Goal: Information Seeking & Learning: Learn about a topic

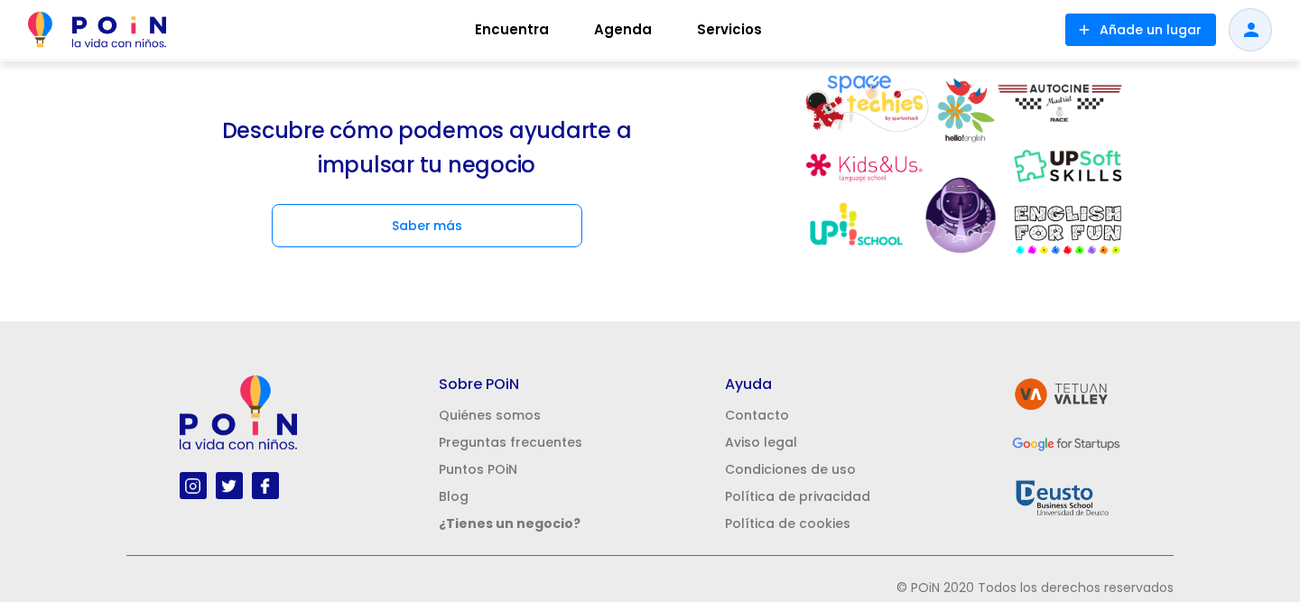
scroll to position [2511, 0]
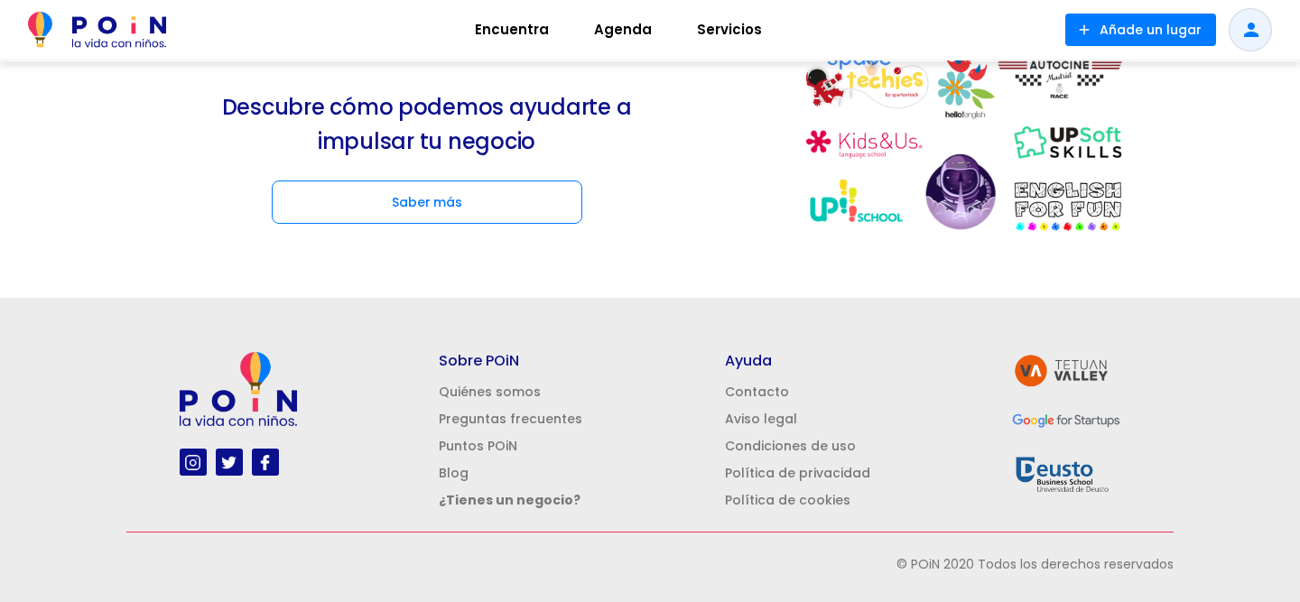
click at [191, 464] on img at bounding box center [192, 462] width 23 height 23
click at [511, 28] on span "Encuentra" at bounding box center [512, 29] width 90 height 29
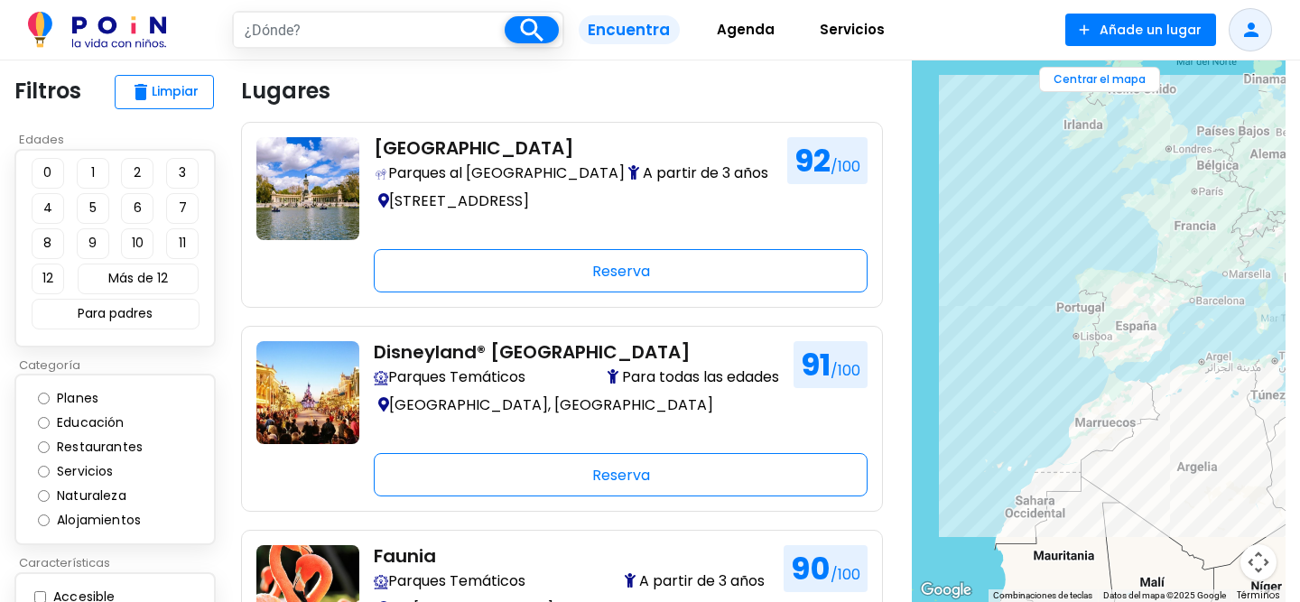
click at [607, 36] on span "Encuentra" at bounding box center [629, 30] width 100 height 30
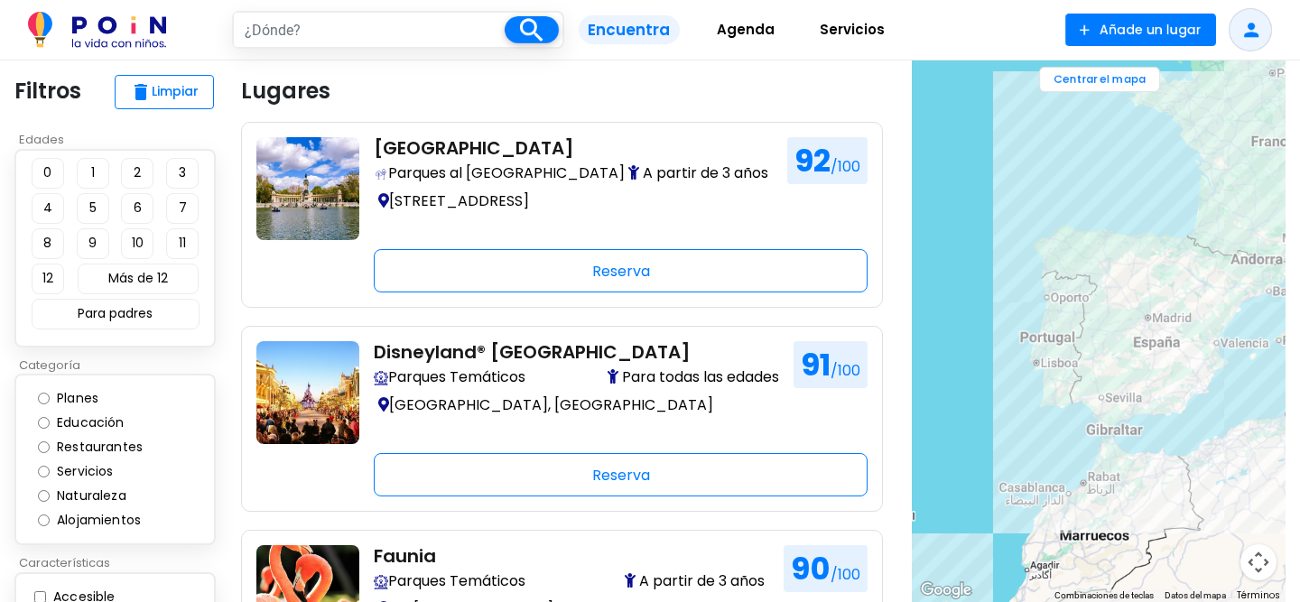
click at [301, 44] on input "text" at bounding box center [369, 30] width 271 height 34
type input "PAMPLONA"
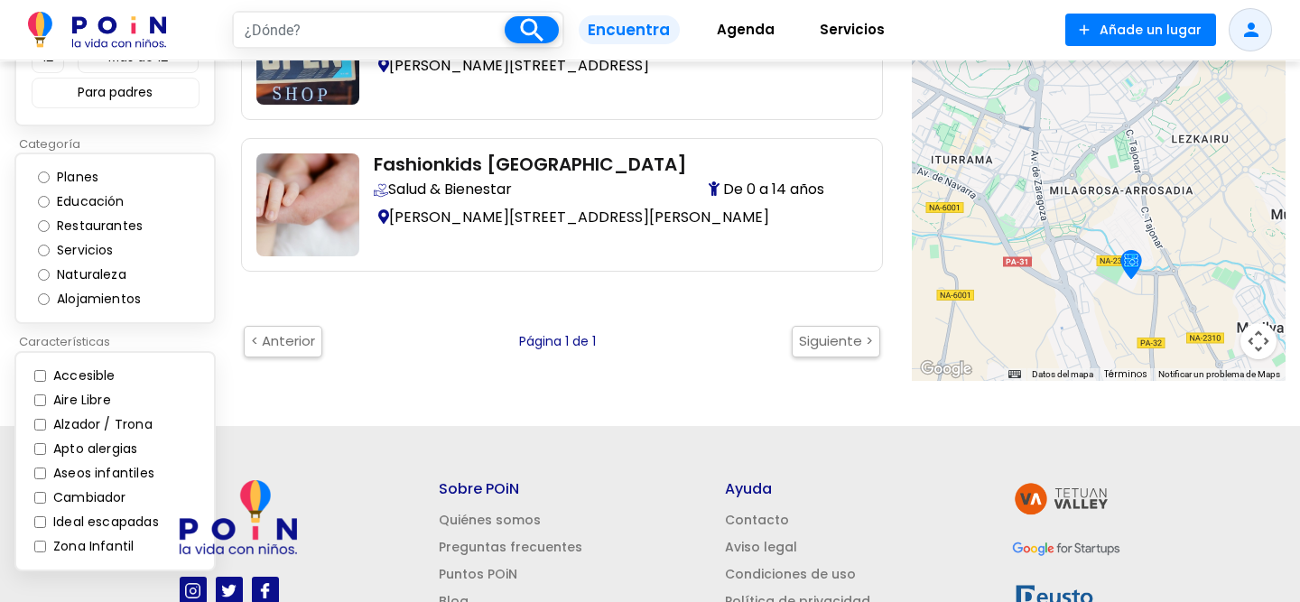
scroll to position [549, 0]
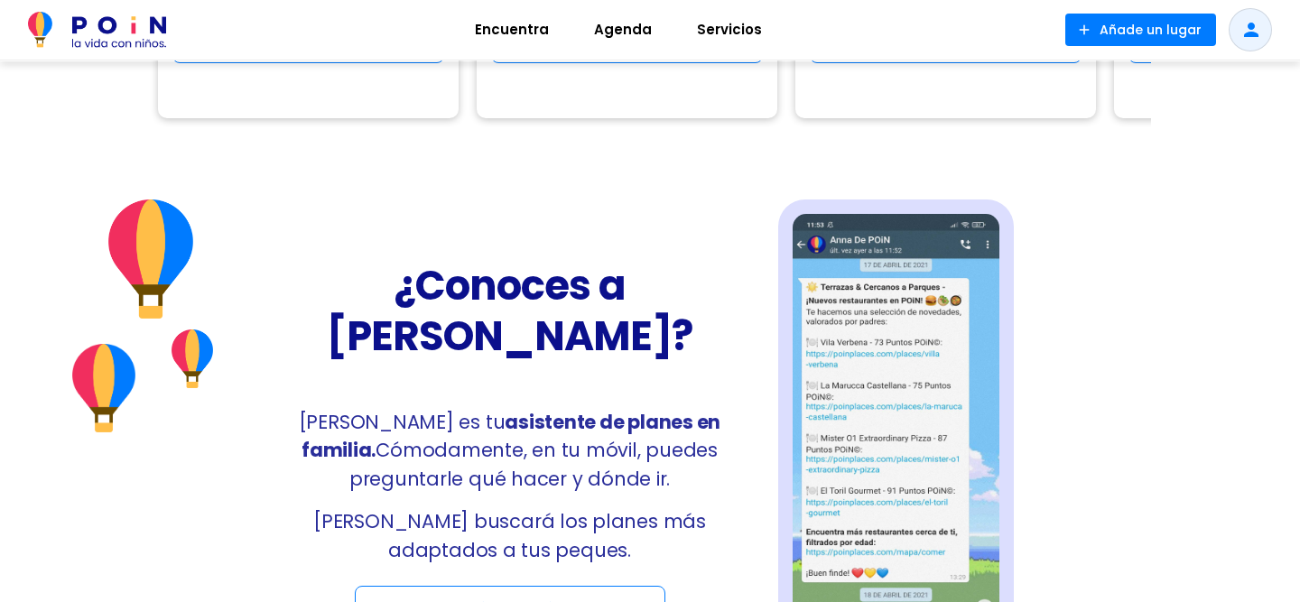
scroll to position [997, 0]
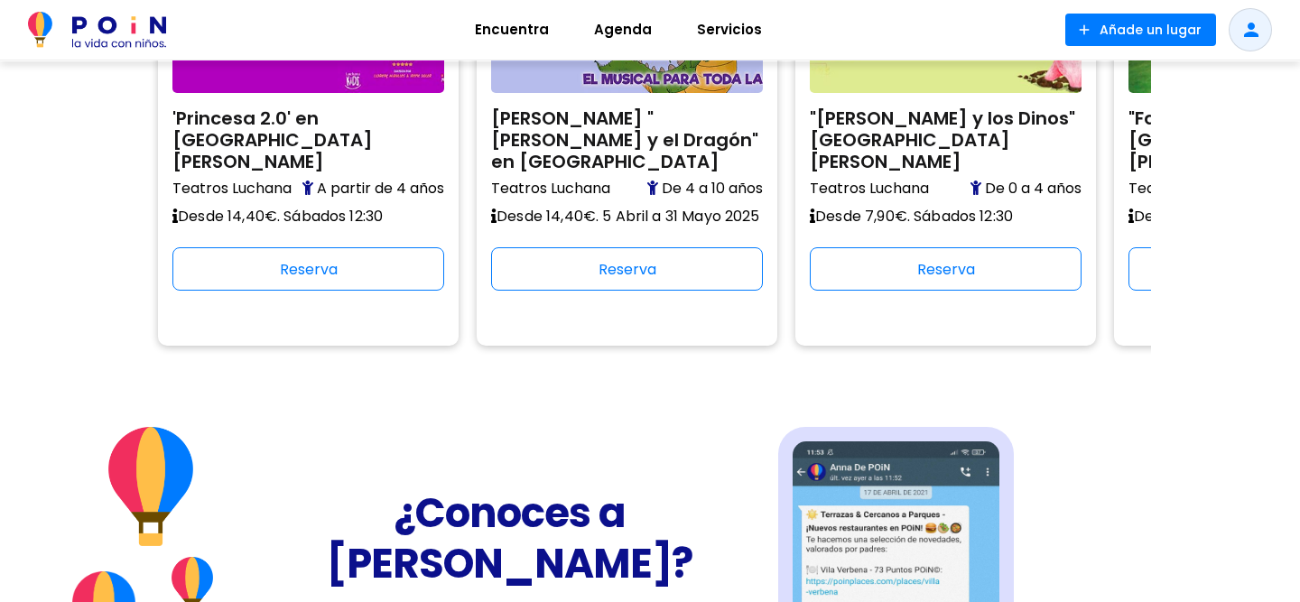
click at [116, 42] on img at bounding box center [97, 30] width 138 height 36
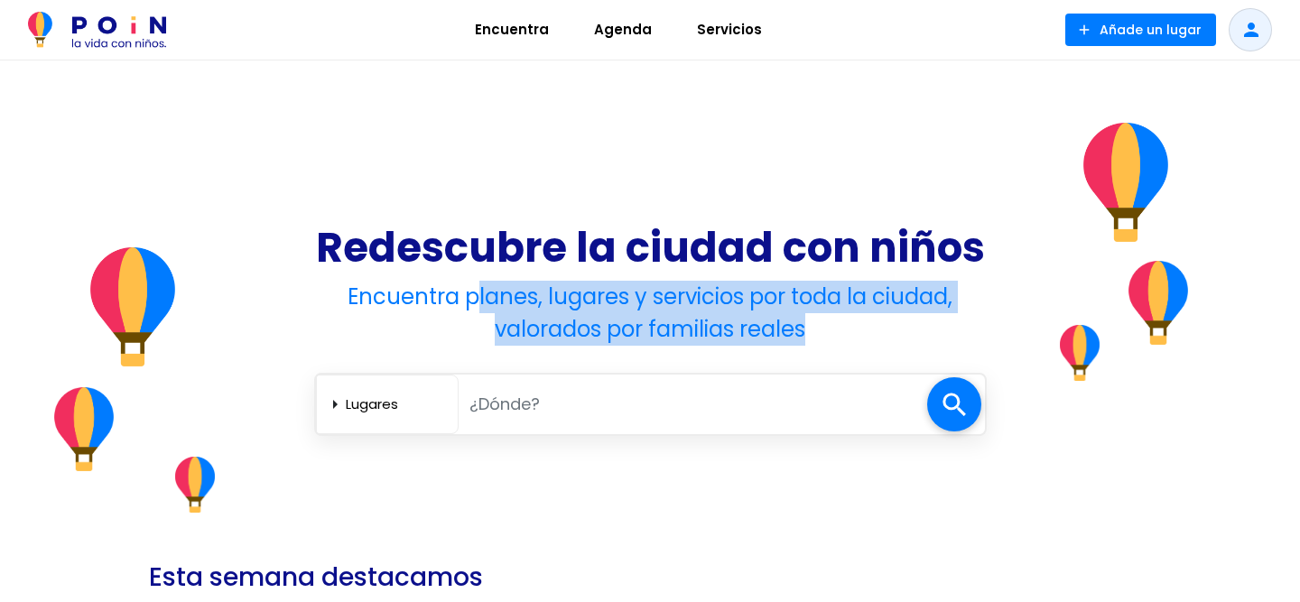
drag, startPoint x: 134, startPoint y: 288, endPoint x: 256, endPoint y: 410, distance: 173.0
click at [256, 410] on div "Redescubre la ciudad con niños Encuentra planes, lugares y servicios por toda l…" at bounding box center [650, 319] width 1300 height 397
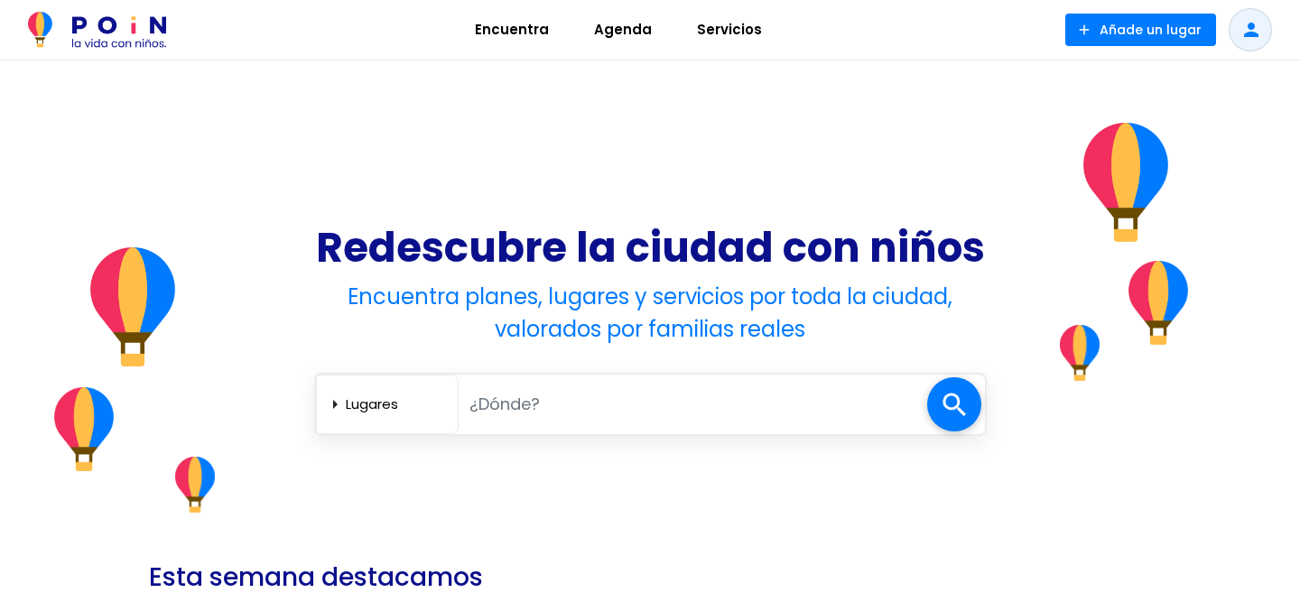
click at [253, 406] on div "Redescubre la ciudad con niños Encuentra planes, lugares y servicios por toda l…" at bounding box center [650, 319] width 1300 height 397
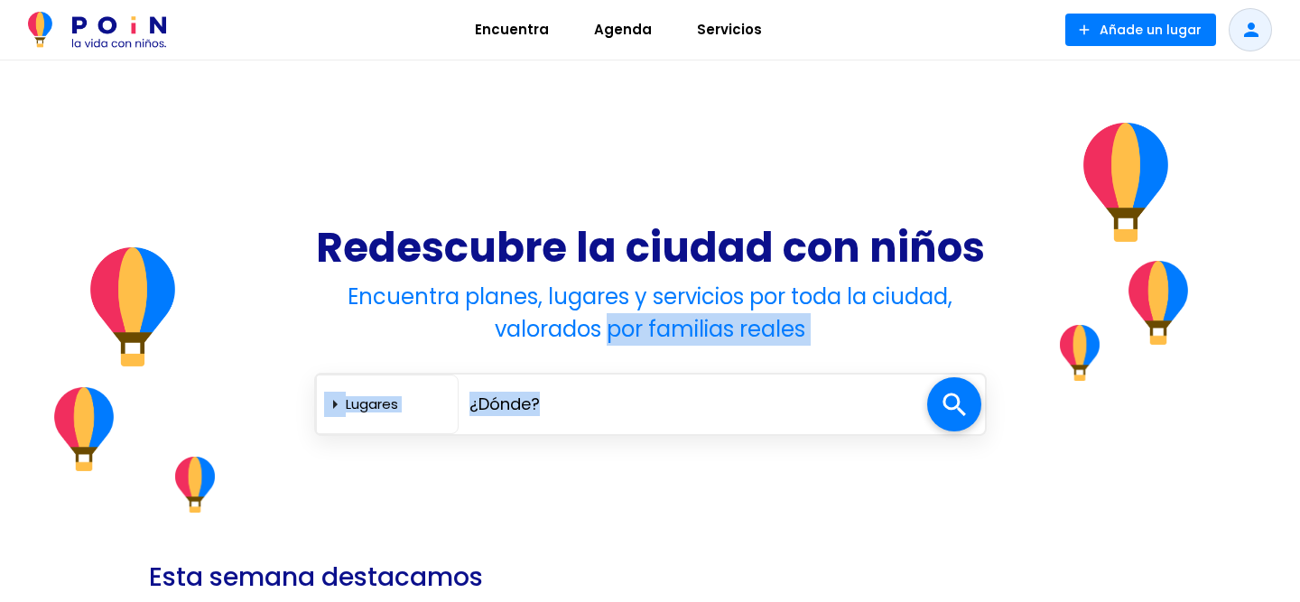
drag, startPoint x: 1164, startPoint y: 292, endPoint x: 1252, endPoint y: 428, distance: 161.7
click at [1252, 428] on div "Redescubre la ciudad con niños Encuentra planes, lugares y servicios por toda l…" at bounding box center [650, 319] width 1300 height 397
click at [1218, 421] on div "Redescubre la ciudad con niños Encuentra planes, lugares y servicios por toda l…" at bounding box center [650, 319] width 1300 height 397
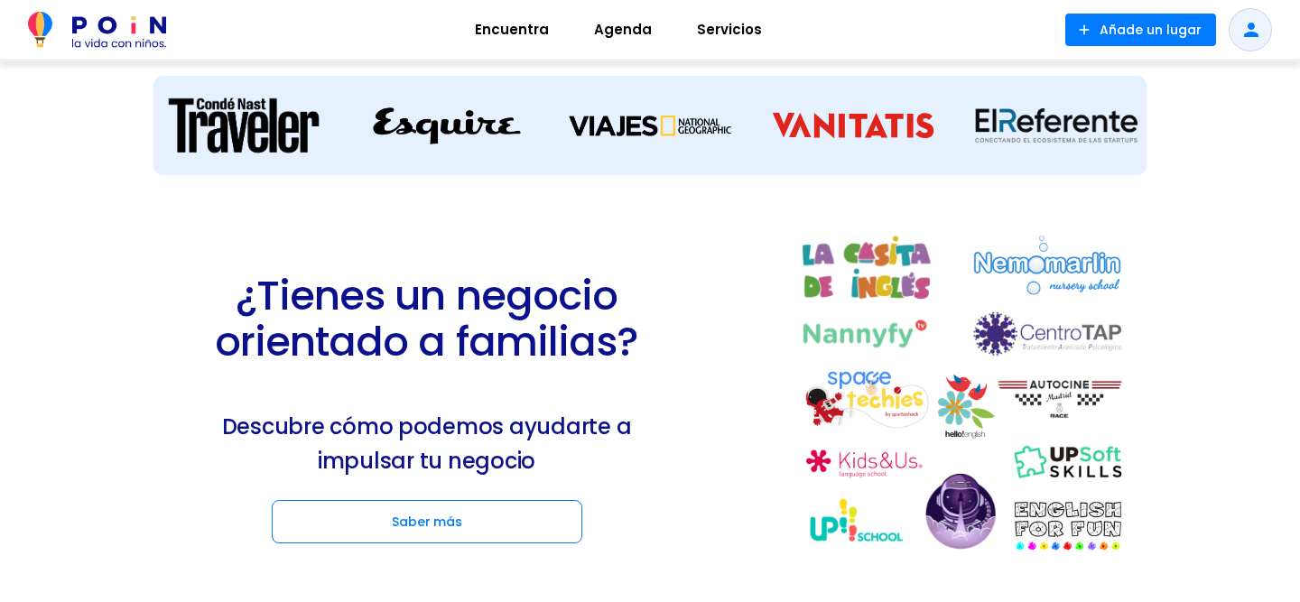
scroll to position [2207, 0]
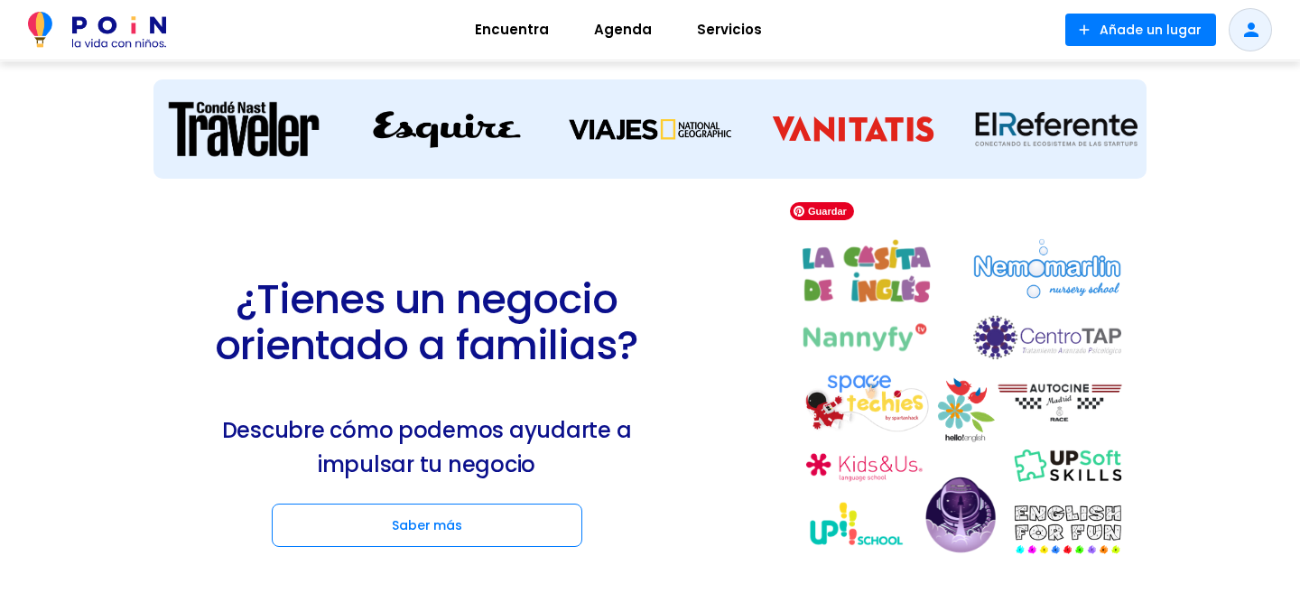
drag, startPoint x: 1015, startPoint y: 246, endPoint x: 839, endPoint y: 306, distance: 185.8
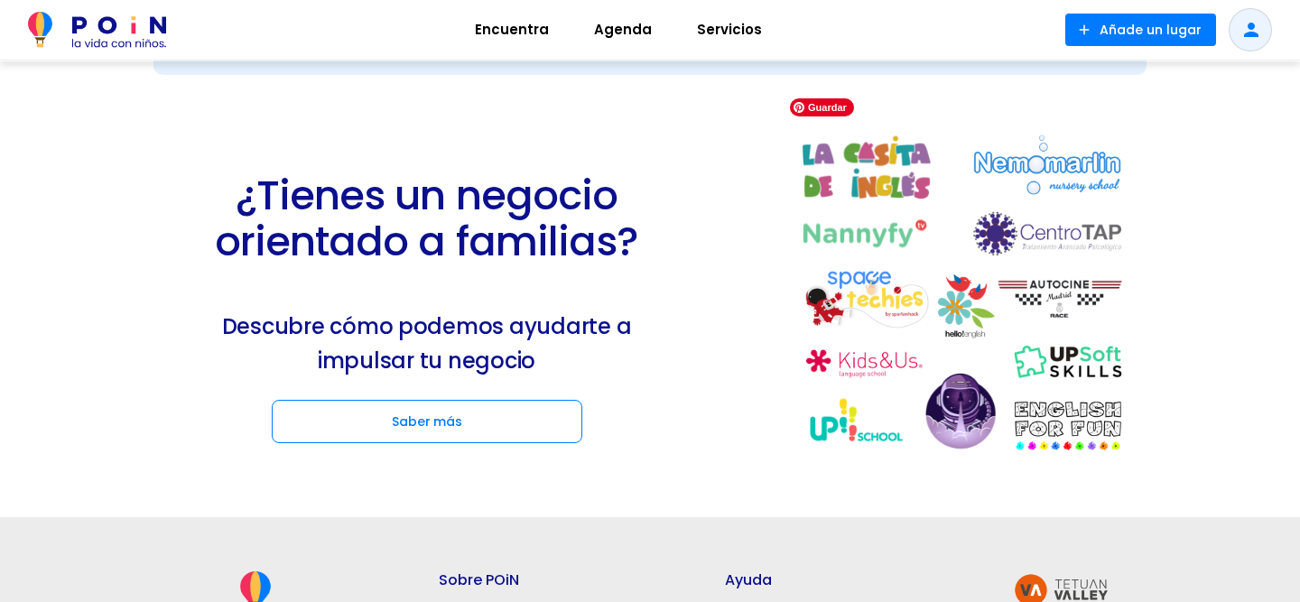
scroll to position [2328, 0]
